Goal: Task Accomplishment & Management: Use online tool/utility

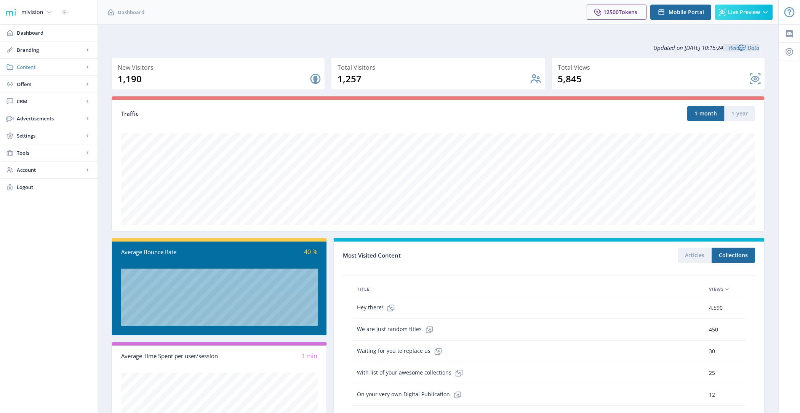
click at [51, 65] on span "Content" at bounding box center [50, 67] width 67 height 8
click at [46, 100] on span "Collections" at bounding box center [56, 101] width 65 height 8
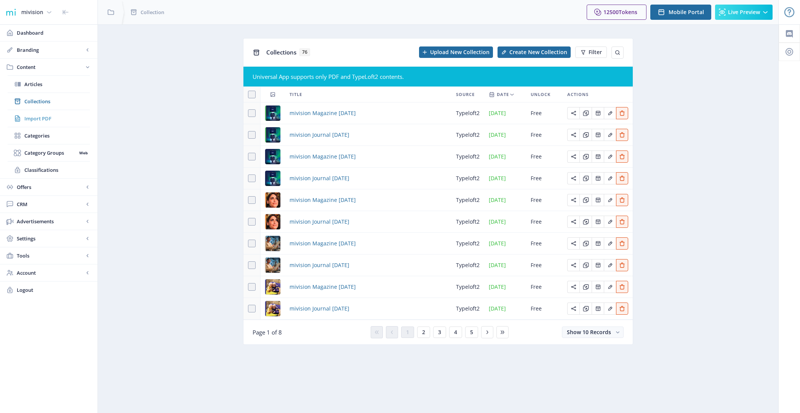
click at [55, 117] on span "Import PDF" at bounding box center [56, 119] width 65 height 8
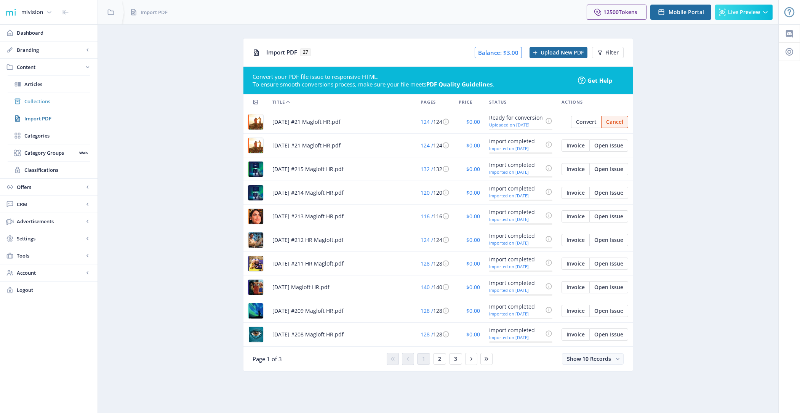
click at [54, 101] on span "Collections" at bounding box center [56, 101] width 65 height 8
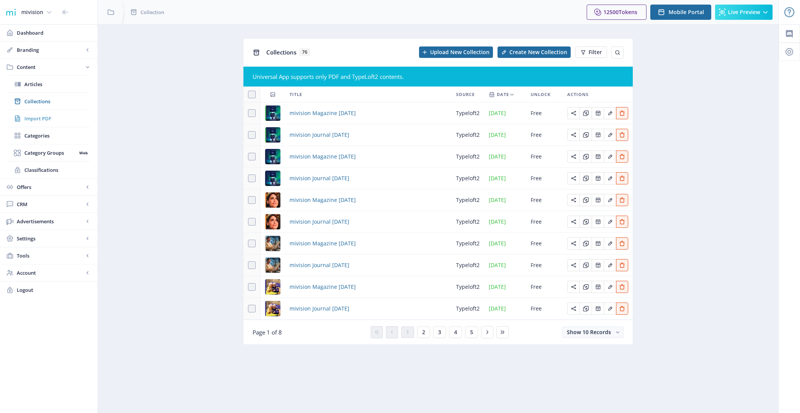
click at [53, 115] on span "Import PDF" at bounding box center [56, 119] width 65 height 8
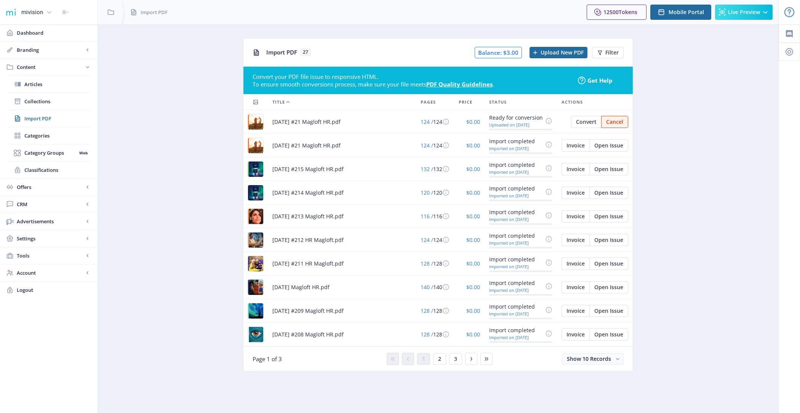
click at [181, 168] on app-content-pdf-import "Import PDF 27 Balance: $3.00 Upload New PDF Filter Convert your PDF file issue …" at bounding box center [437, 210] width 653 height 345
click at [612, 146] on span "Open Issue" at bounding box center [608, 145] width 29 height 6
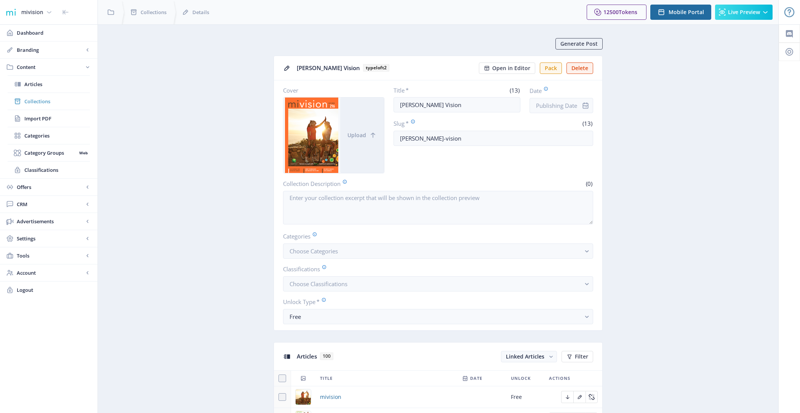
click at [64, 105] on link "Collections" at bounding box center [49, 101] width 82 height 17
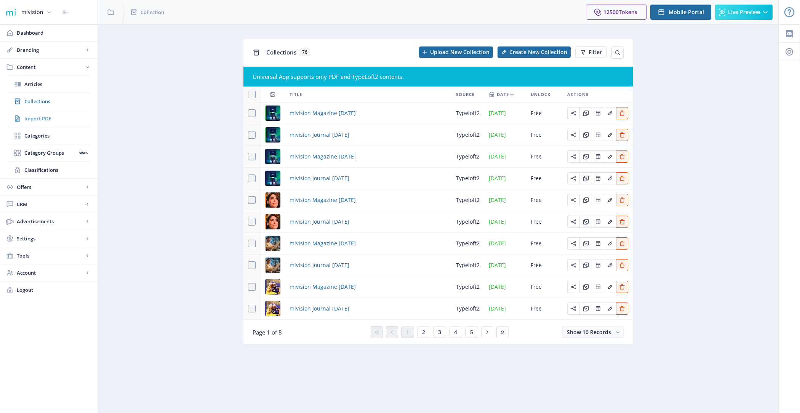
click at [65, 115] on span "Import PDF" at bounding box center [56, 119] width 65 height 8
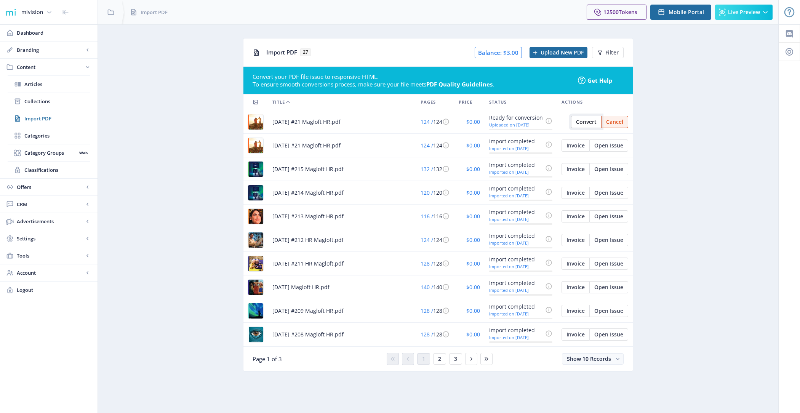
click at [584, 122] on span "Convert" at bounding box center [586, 122] width 21 height 6
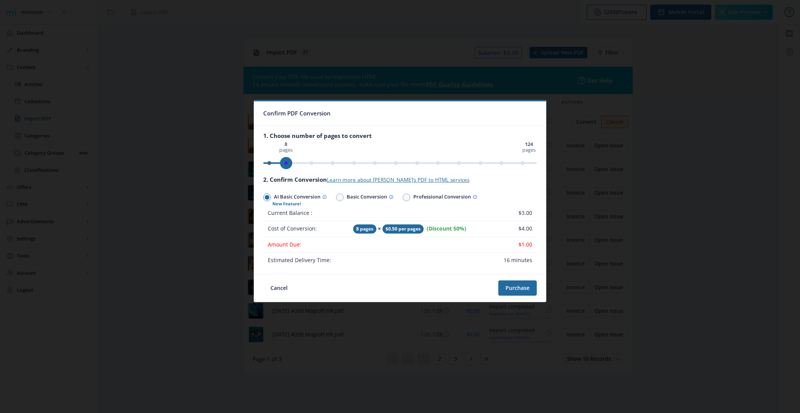
click at [292, 166] on span "ngx-slider" at bounding box center [286, 163] width 12 height 12
drag, startPoint x: 513, startPoint y: 163, endPoint x: 262, endPoint y: 185, distance: 252.2
click at [262, 185] on nb-card-body "1. Choose number of pages to convert 0 pages 124 pages 2 pages 2. Confirm Conve…" at bounding box center [400, 200] width 292 height 148
drag, startPoint x: 271, startPoint y: 166, endPoint x: 408, endPoint y: 168, distance: 137.5
click at [391, 168] on span "ngx-slider" at bounding box center [385, 163] width 12 height 12
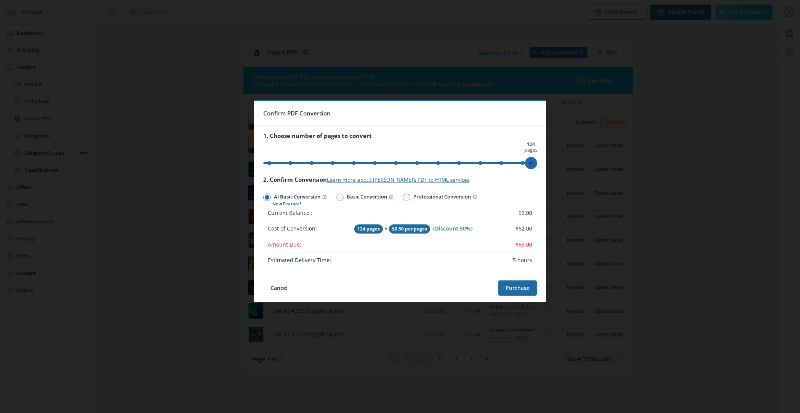
drag, startPoint x: 408, startPoint y: 161, endPoint x: 546, endPoint y: 163, distance: 138.6
click at [546, 163] on div "Confirm PDF Conversion 1. Choose number of pages to convert 0 pages 124 pages 1…" at bounding box center [400, 206] width 800 height 413
drag, startPoint x: 434, startPoint y: 228, endPoint x: 468, endPoint y: 228, distance: 34.3
click at [468, 228] on span "(Discount 50%)" at bounding box center [453, 228] width 40 height 7
click at [474, 255] on td at bounding box center [426, 259] width 153 height 15
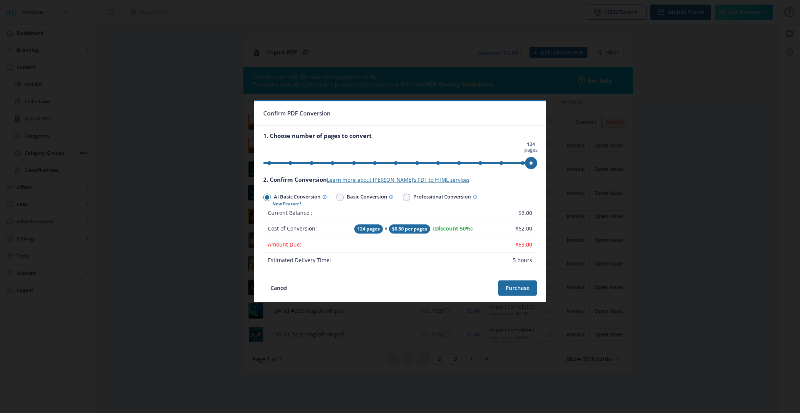
click at [450, 288] on div at bounding box center [396, 287] width 203 height 15
drag, startPoint x: 531, startPoint y: 166, endPoint x: 332, endPoint y: 155, distance: 199.1
click at [332, 155] on div "0 pages 124 pages 30 pages" at bounding box center [399, 155] width 273 height 27
click at [520, 285] on button "Purchase" at bounding box center [517, 287] width 38 height 15
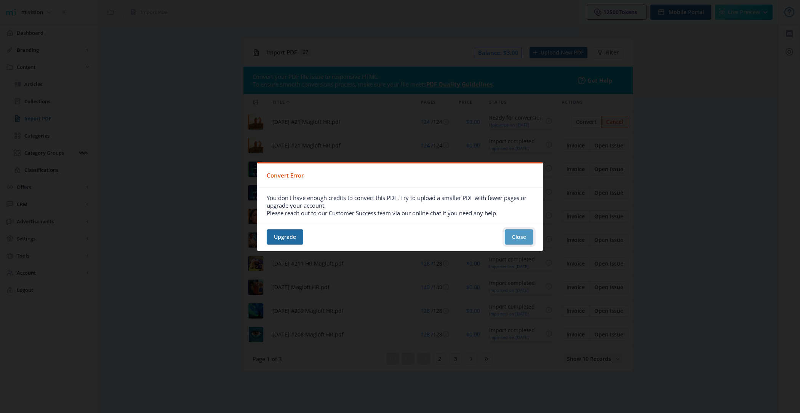
click at [520, 236] on button "Close" at bounding box center [519, 236] width 29 height 15
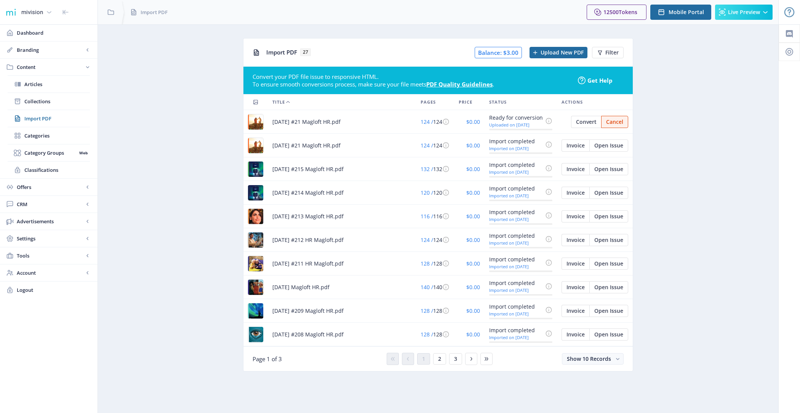
click at [676, 102] on app-content-pdf-import "Import PDF 27 Balance: $3.00 Upload New PDF Filter Convert your PDF file issue …" at bounding box center [437, 210] width 653 height 345
click at [65, 103] on span "Collections" at bounding box center [56, 101] width 65 height 8
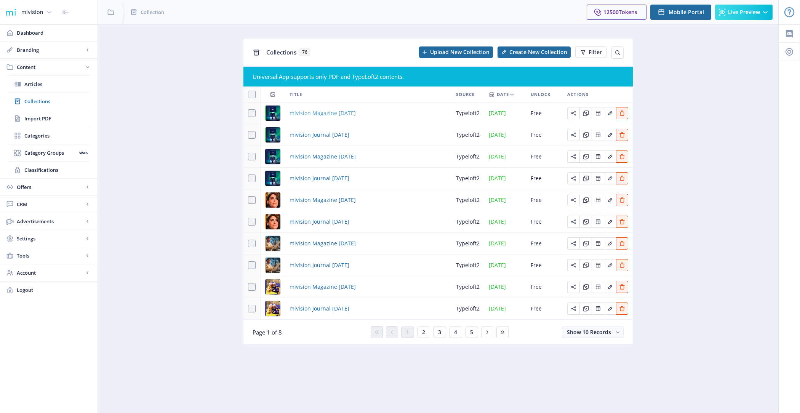
click at [337, 113] on span "mivision Magazine [DATE]" at bounding box center [322, 113] width 66 height 9
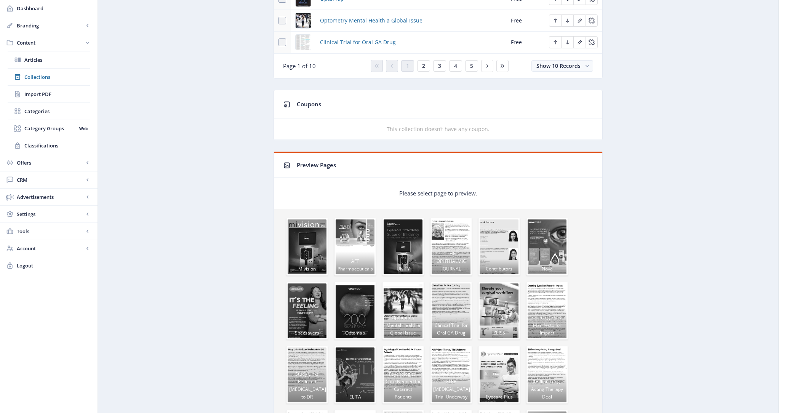
scroll to position [554, 0]
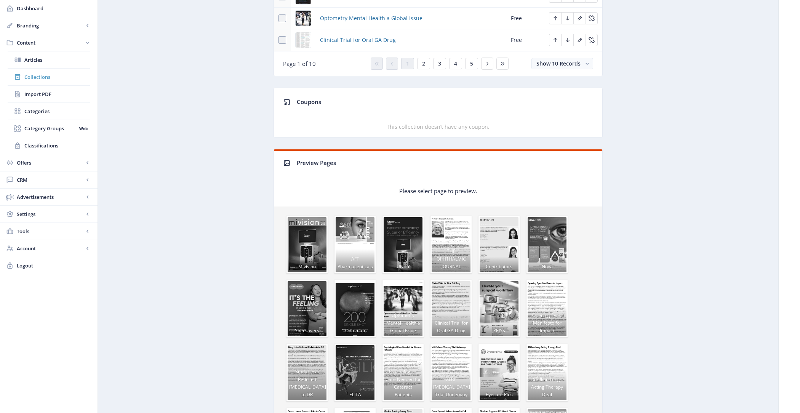
click at [37, 69] on link "Collections" at bounding box center [49, 77] width 82 height 17
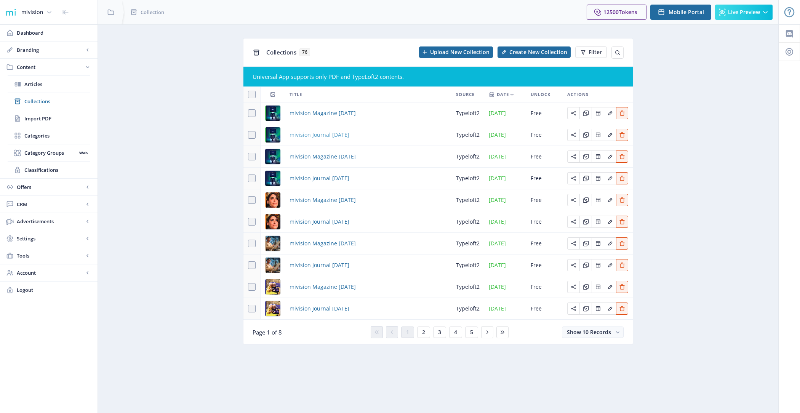
click at [313, 134] on span "mivision Journal [DATE]" at bounding box center [319, 134] width 60 height 9
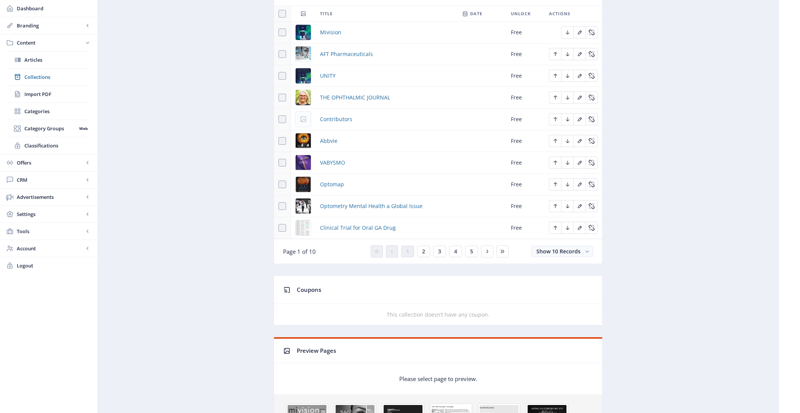
scroll to position [77, 0]
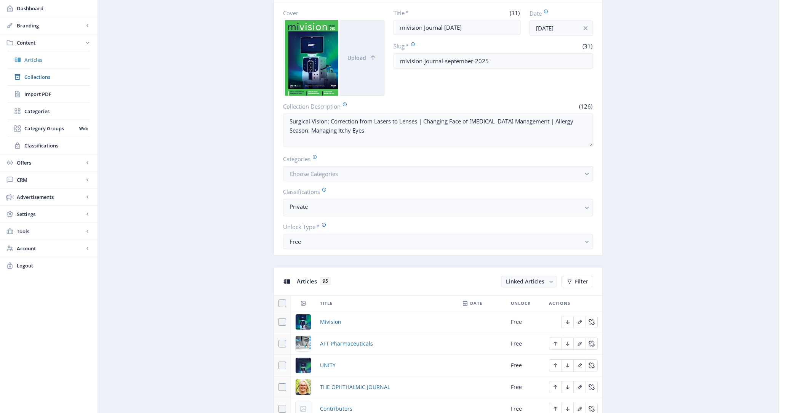
click at [59, 61] on span "Articles" at bounding box center [56, 60] width 65 height 8
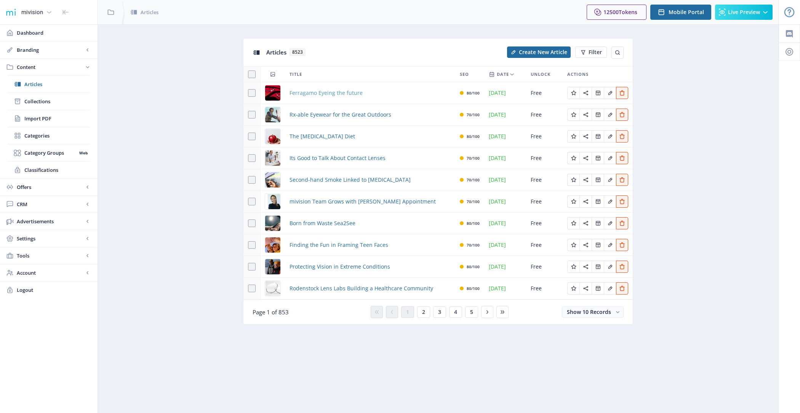
click at [332, 92] on span "Ferragamo Eyeing the future" at bounding box center [325, 92] width 73 height 9
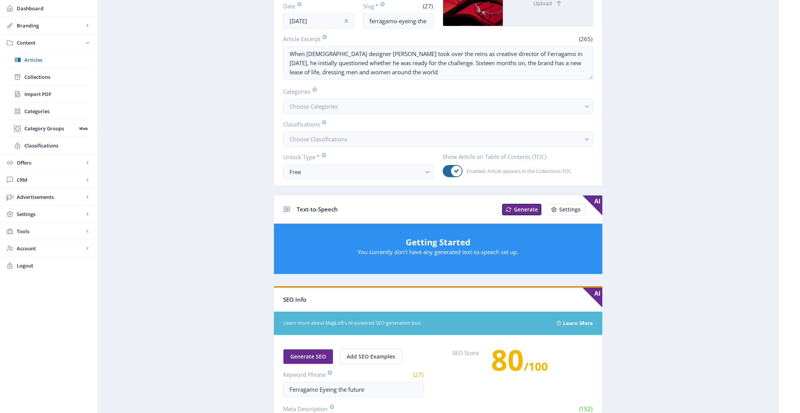
scroll to position [324, 0]
